Goal: Task Accomplishment & Management: Manage account settings

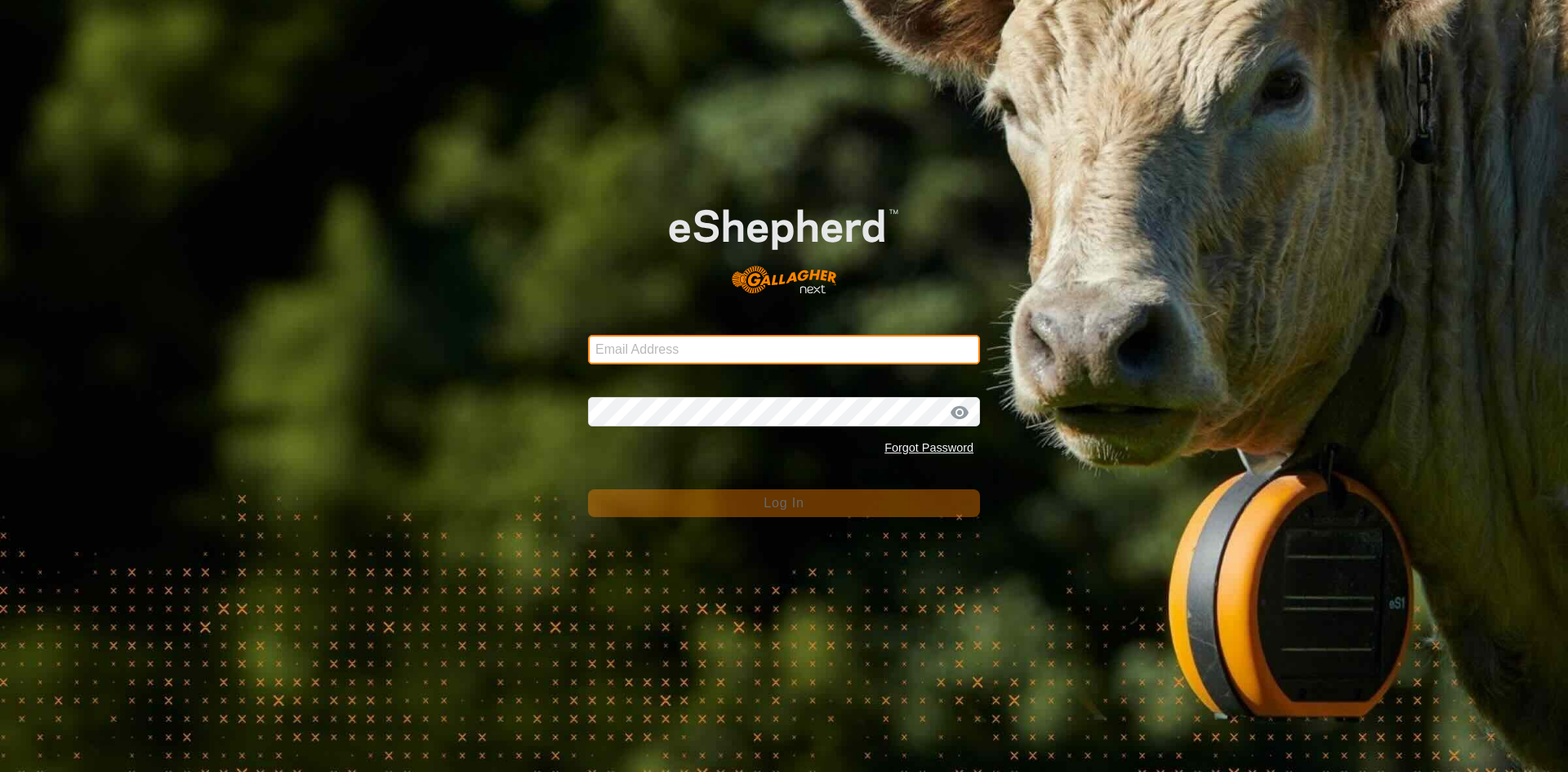
type input "[PERSON_NAME][EMAIL_ADDRESS][PERSON_NAME][DOMAIN_NAME]"
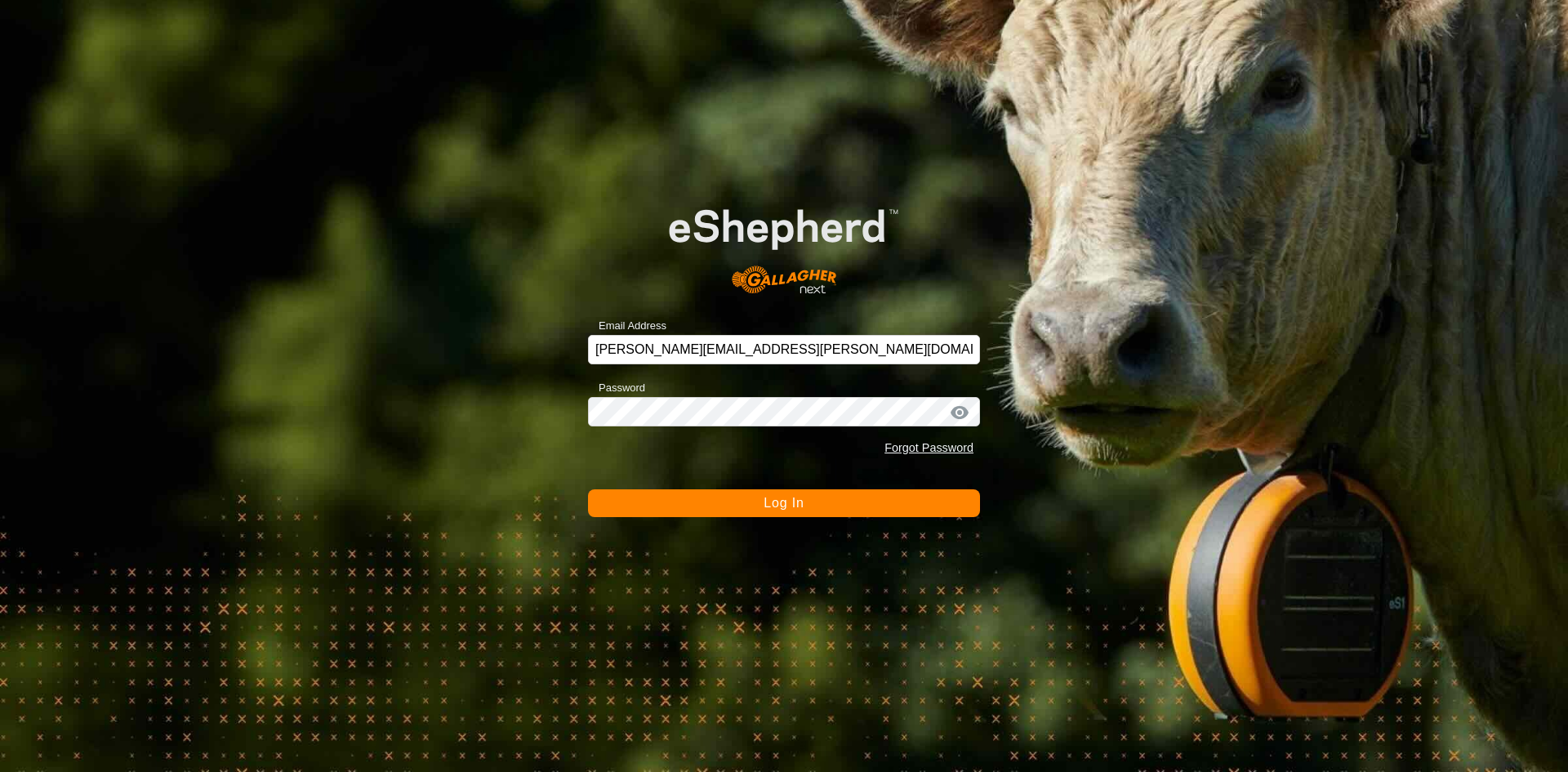
drag, startPoint x: 1120, startPoint y: 313, endPoint x: 907, endPoint y: 508, distance: 288.8
click at [907, 508] on button "Log In" at bounding box center [783, 503] width 392 height 28
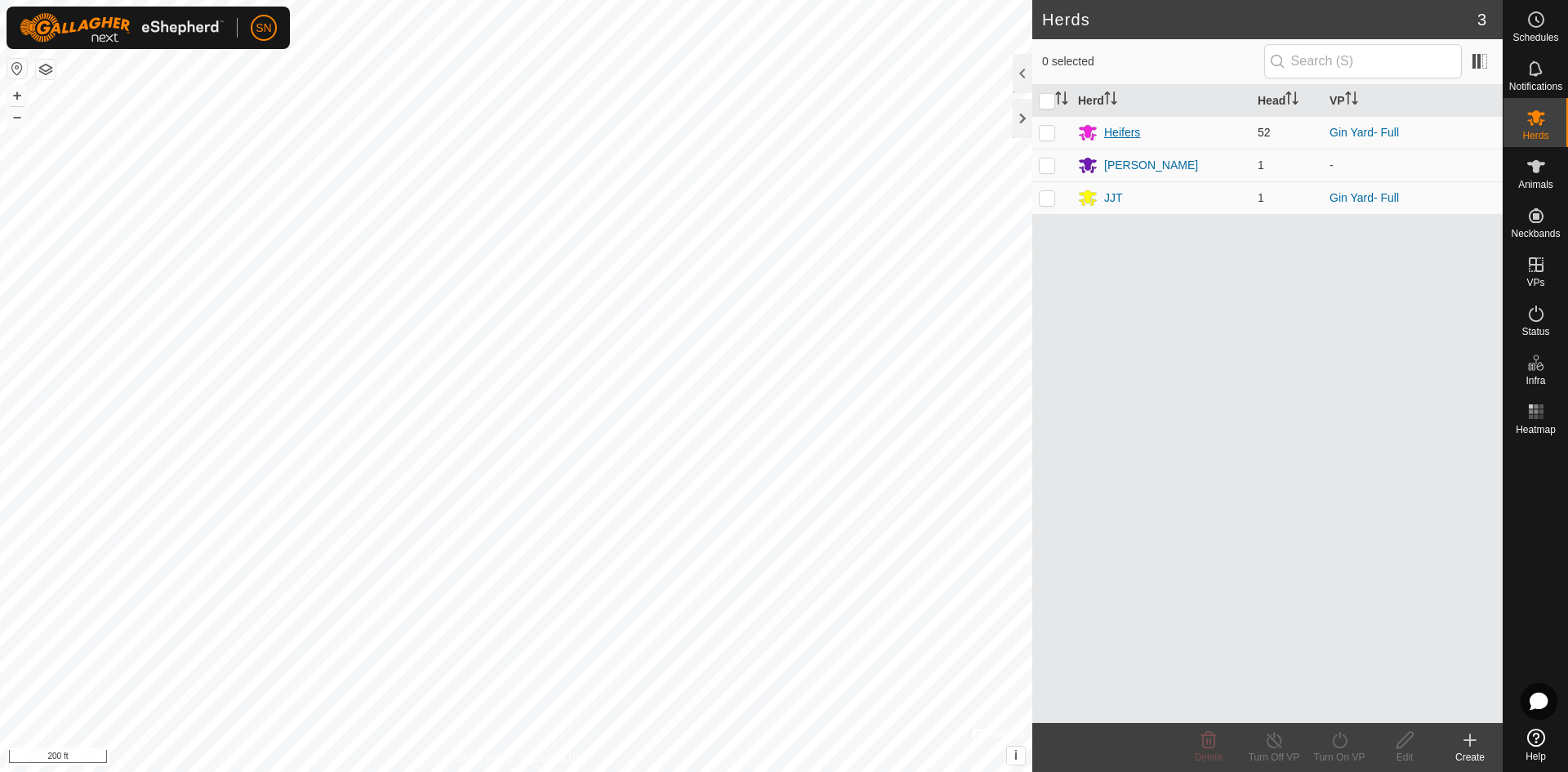
click at [1117, 133] on div "Heifers" at bounding box center [1121, 133] width 36 height 18
click at [268, 41] on div "SN" at bounding box center [263, 28] width 26 height 26
click at [270, 44] on div "SN" at bounding box center [148, 28] width 284 height 42
click at [270, 19] on span "SN" at bounding box center [263, 28] width 16 height 18
click at [314, 129] on link "Logout" at bounding box center [338, 125] width 161 height 26
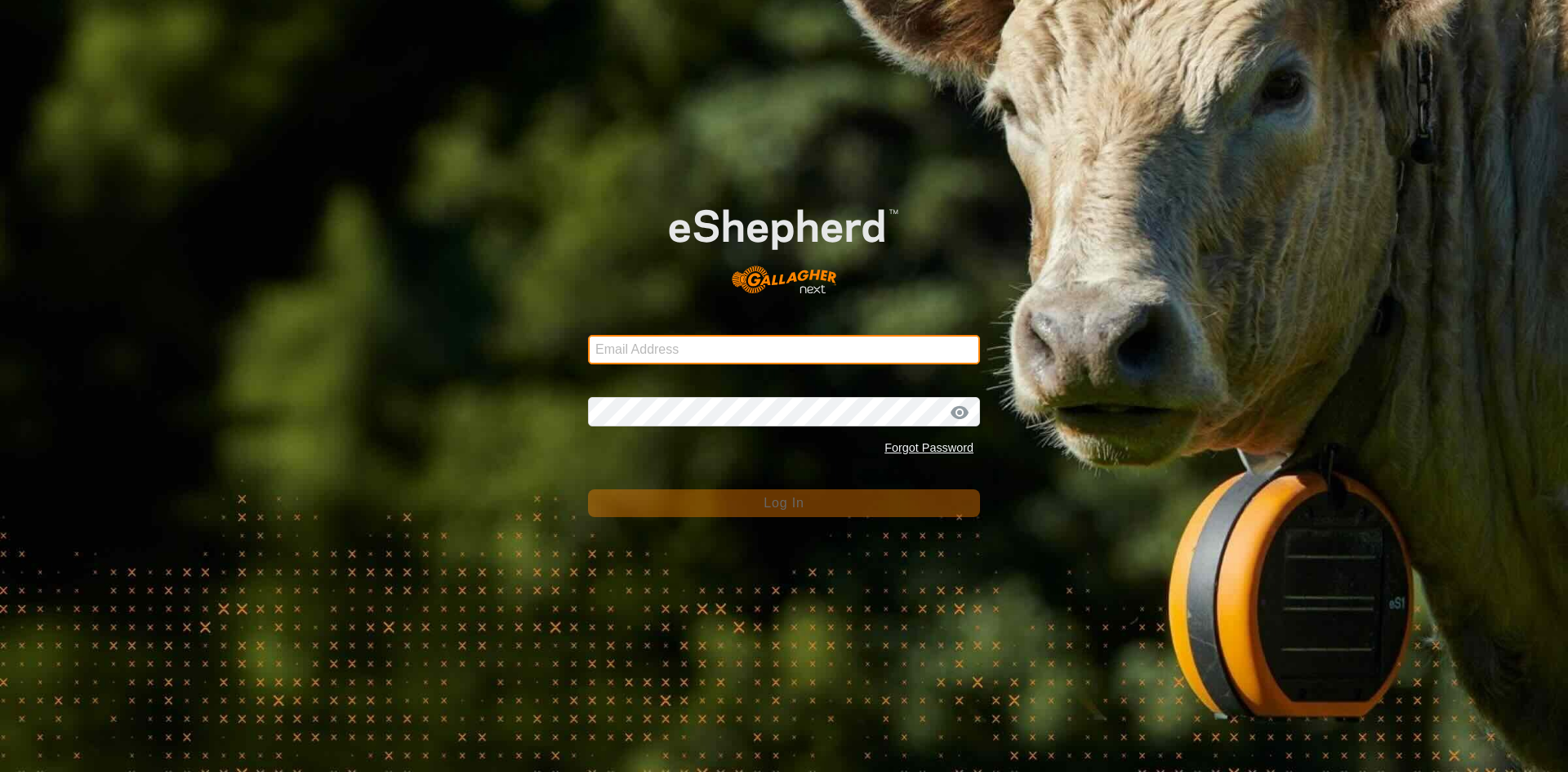
type input "[PERSON_NAME][EMAIL_ADDRESS][PERSON_NAME][DOMAIN_NAME]"
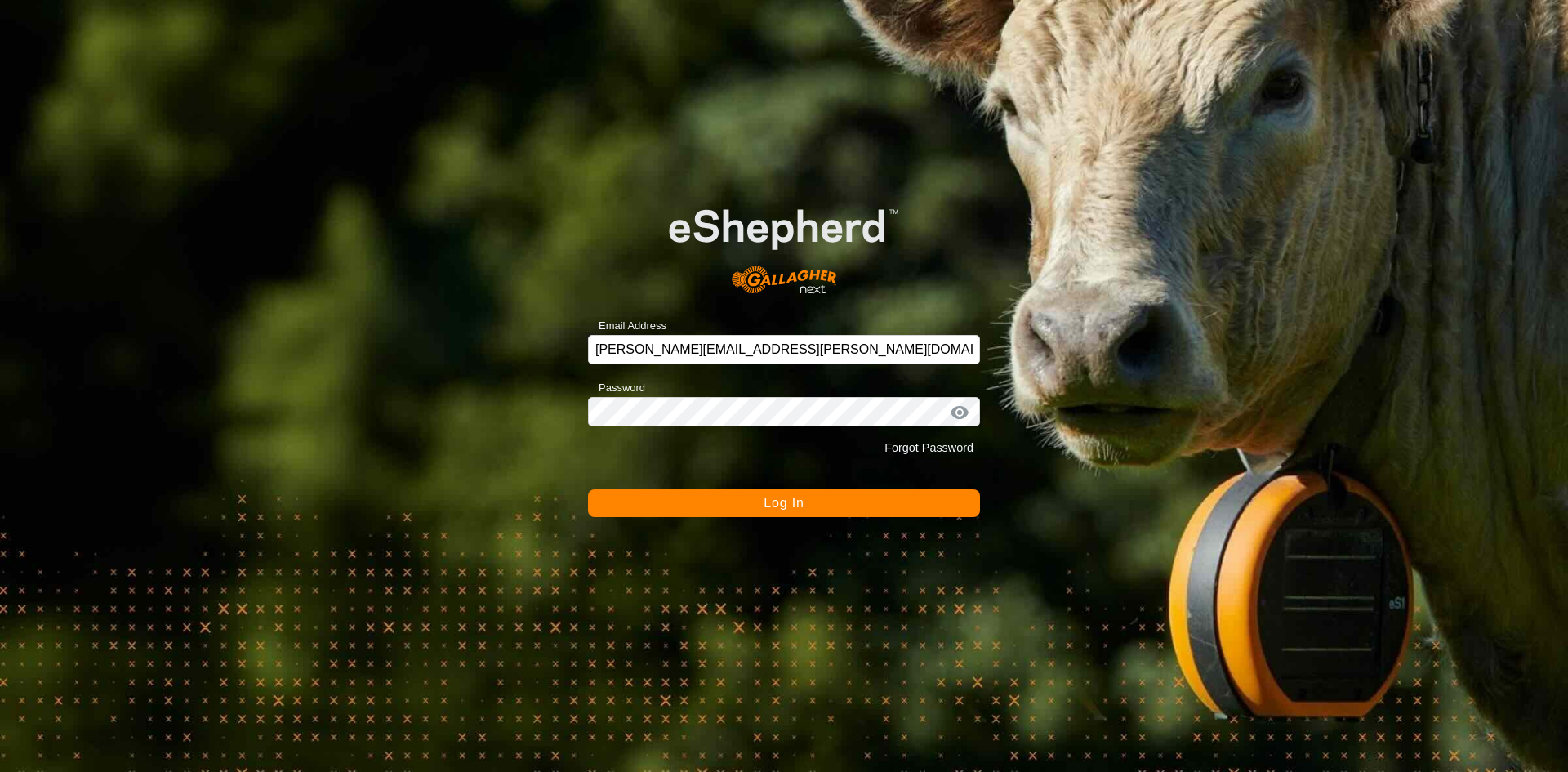
click at [956, 411] on div at bounding box center [959, 413] width 25 height 17
click at [958, 412] on div at bounding box center [959, 413] width 25 height 17
click at [955, 411] on div at bounding box center [959, 413] width 25 height 17
click at [959, 412] on div at bounding box center [959, 413] width 25 height 17
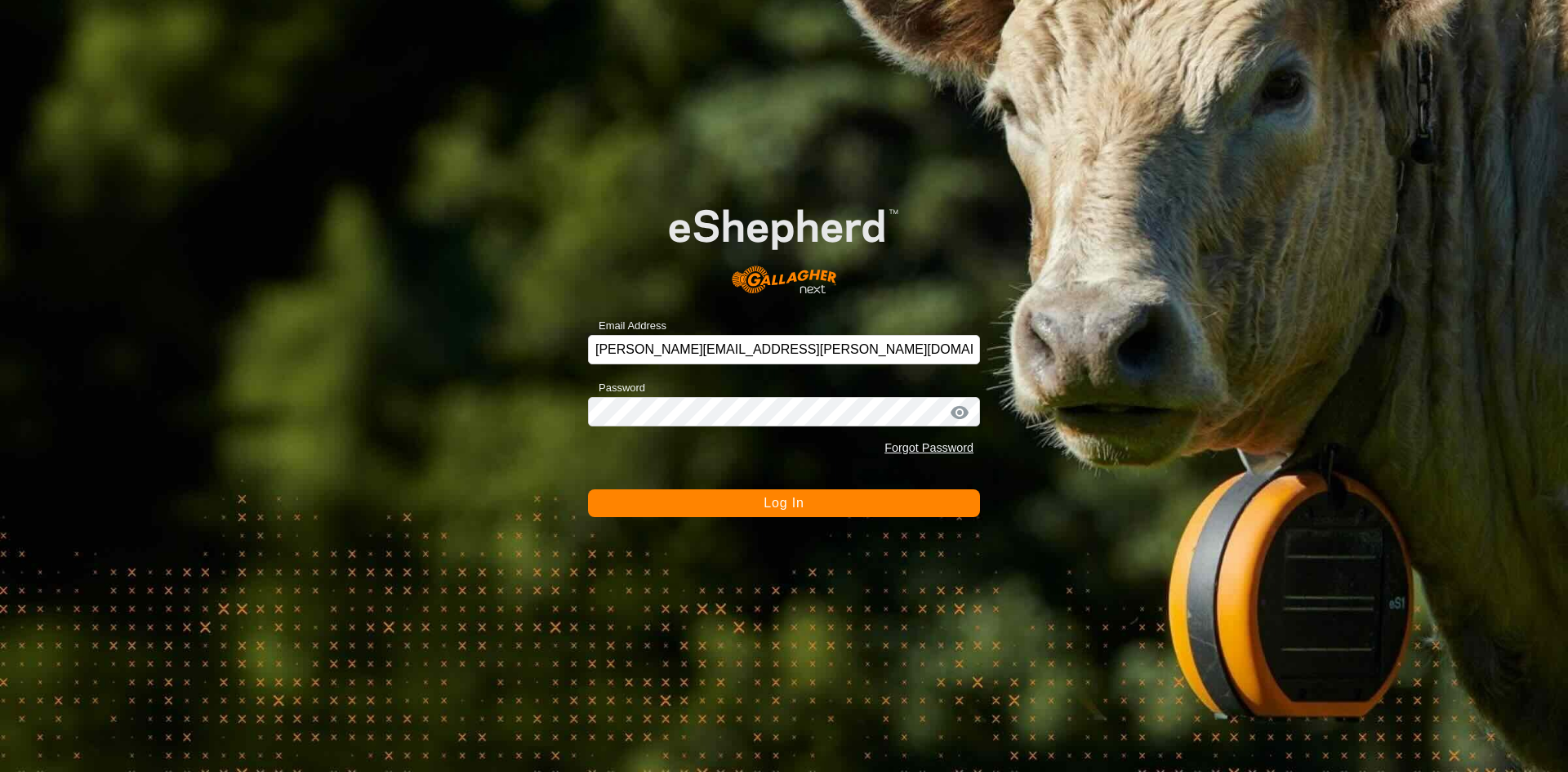
click at [959, 412] on div at bounding box center [959, 413] width 25 height 17
